Goal: Transaction & Acquisition: Purchase product/service

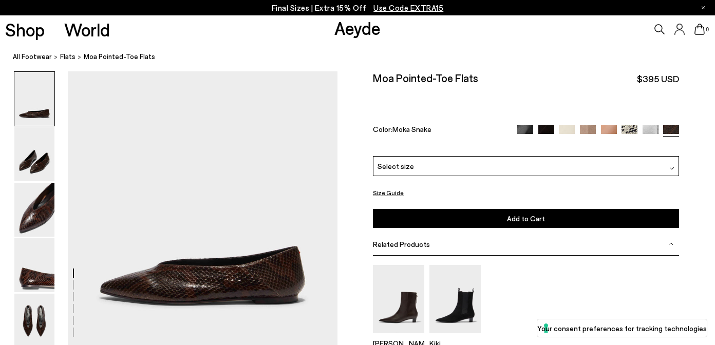
click at [436, 156] on div "Select size" at bounding box center [526, 166] width 306 height 20
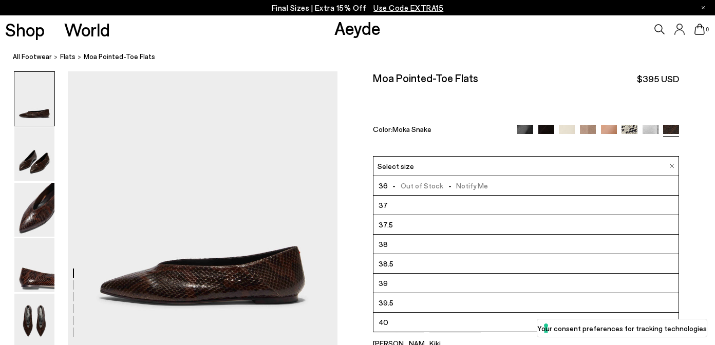
click at [406, 179] on span "- Out of Stock - Notify Me" at bounding box center [438, 185] width 100 height 13
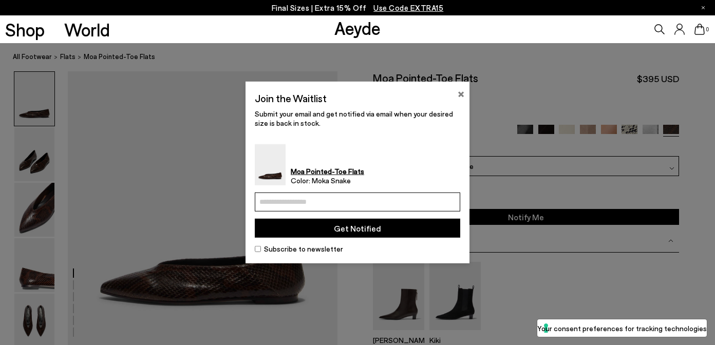
click at [460, 93] on button "×" at bounding box center [460, 93] width 7 height 12
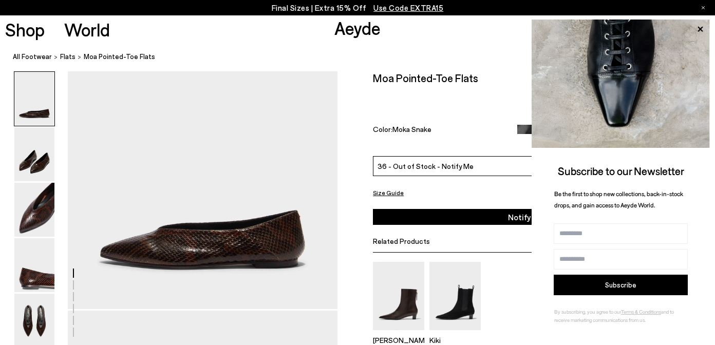
scroll to position [105, 0]
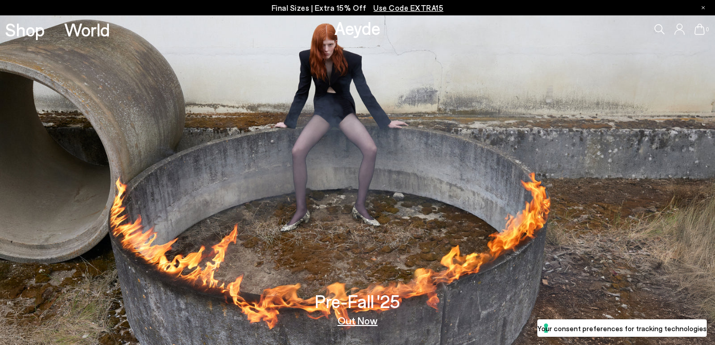
click at [678, 30] on icon at bounding box center [679, 29] width 10 height 11
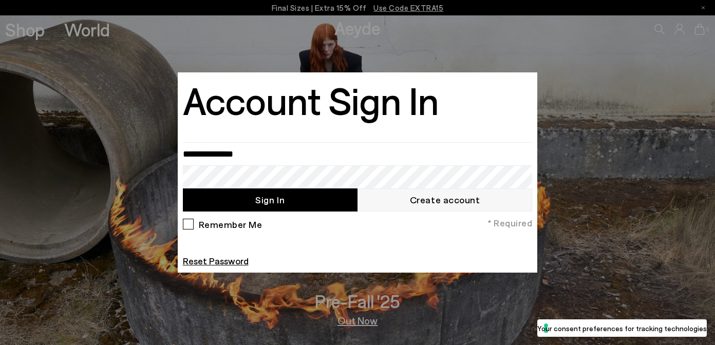
click at [566, 73] on div at bounding box center [357, 172] width 715 height 345
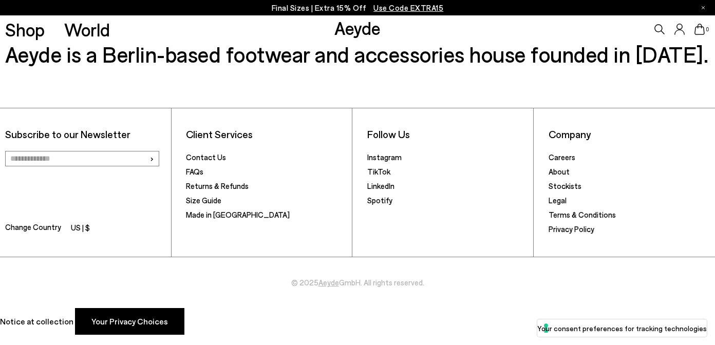
scroll to position [1629, 0]
